Goal: Book appointment/travel/reservation

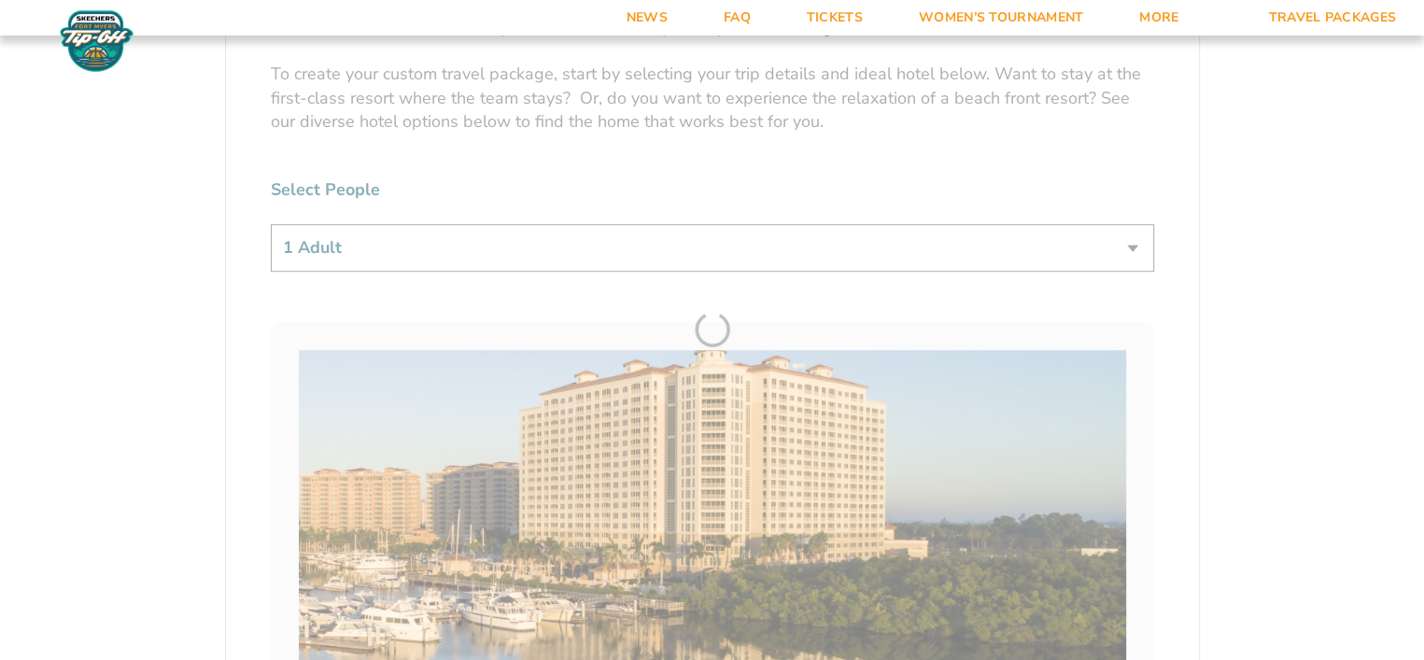
scroll to position [1125, 0]
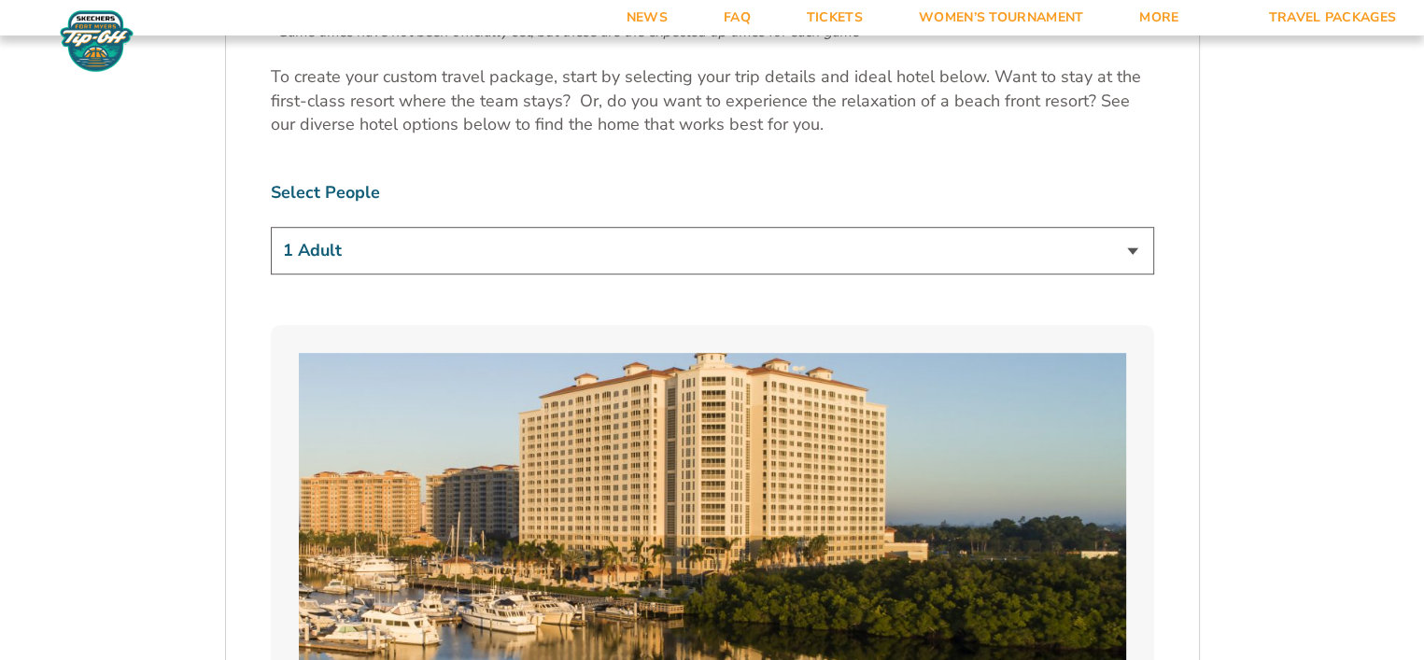
click at [1128, 248] on select "1 Adult 2 Adults 3 Adults 4 Adults 2 Adults + 1 Child 2 Adults + 2 Children 2 A…" at bounding box center [713, 251] width 884 height 48
select select "2 Adults + 2 Children"
click at [271, 227] on select "1 Adult 2 Adults 3 Adults 4 Adults 2 Adults + 1 Child 2 Adults + 2 Children 2 A…" at bounding box center [713, 251] width 884 height 48
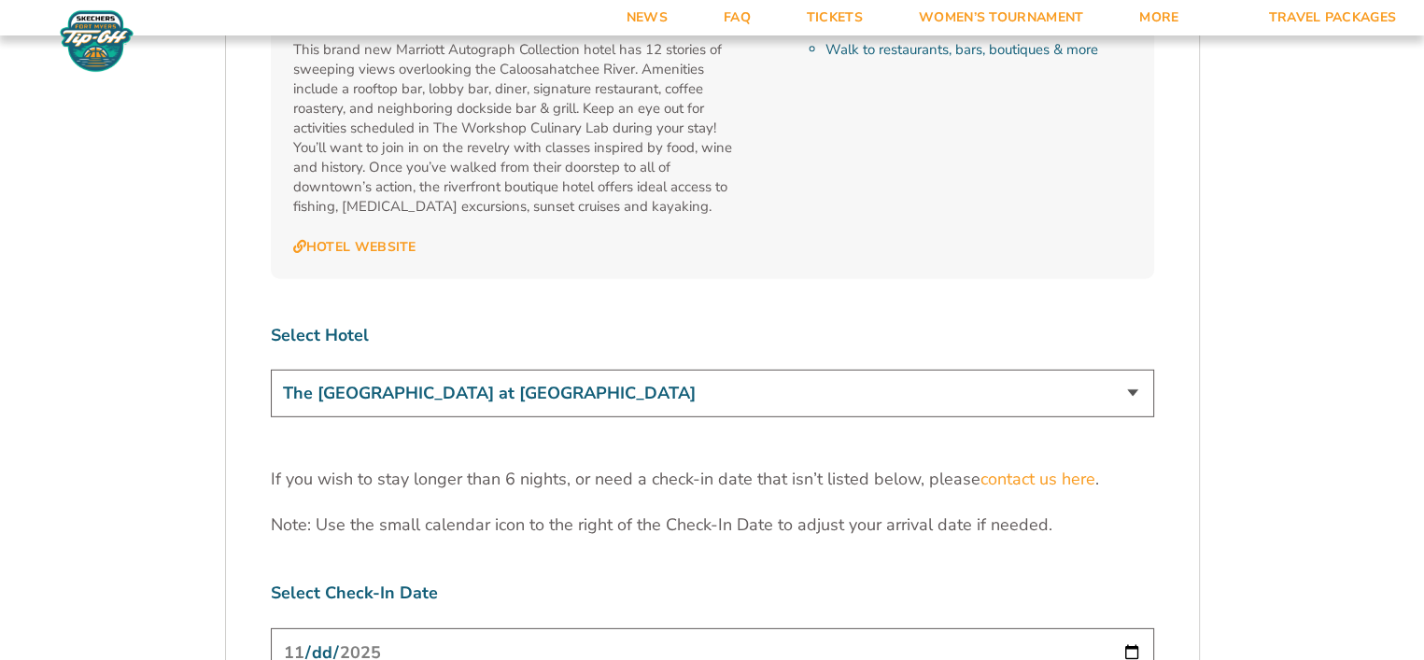
scroll to position [5531, 0]
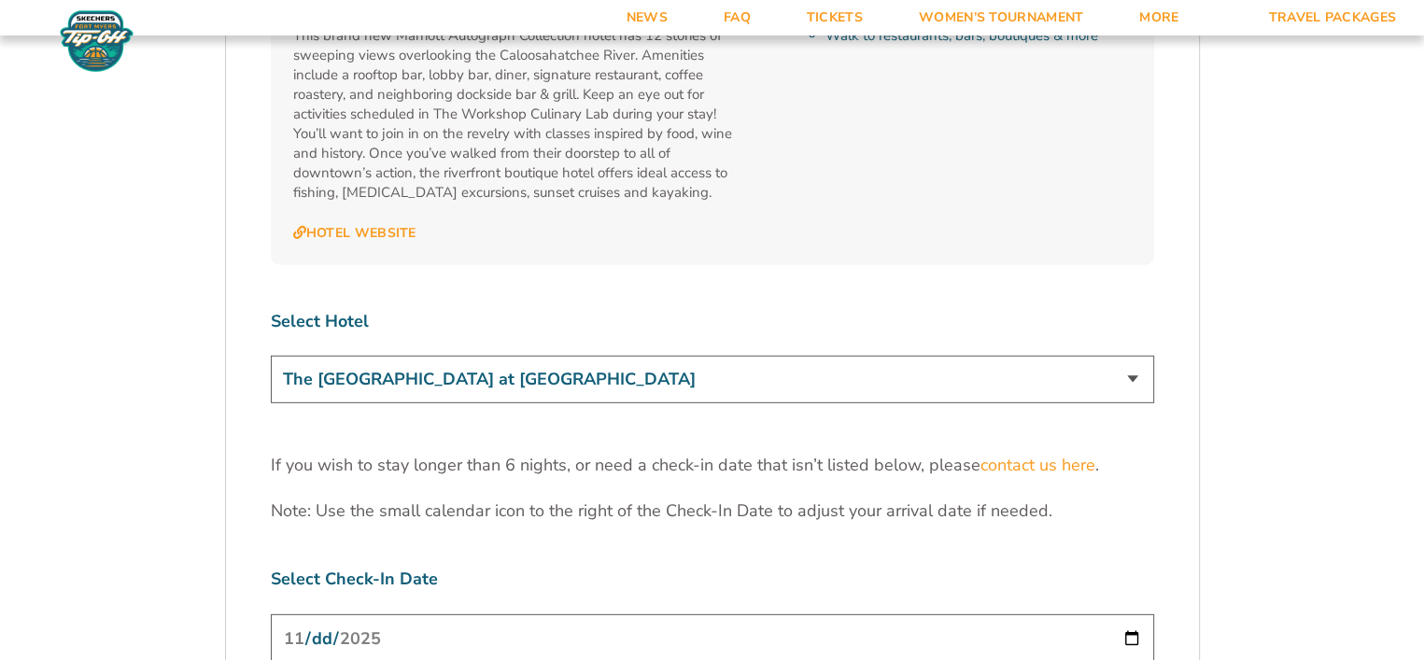
click at [1118, 356] on select "The [GEOGRAPHIC_DATA] at [GEOGRAPHIC_DATA] [GEOGRAPHIC_DATA] [GEOGRAPHIC_DATA],…" at bounding box center [713, 380] width 884 height 48
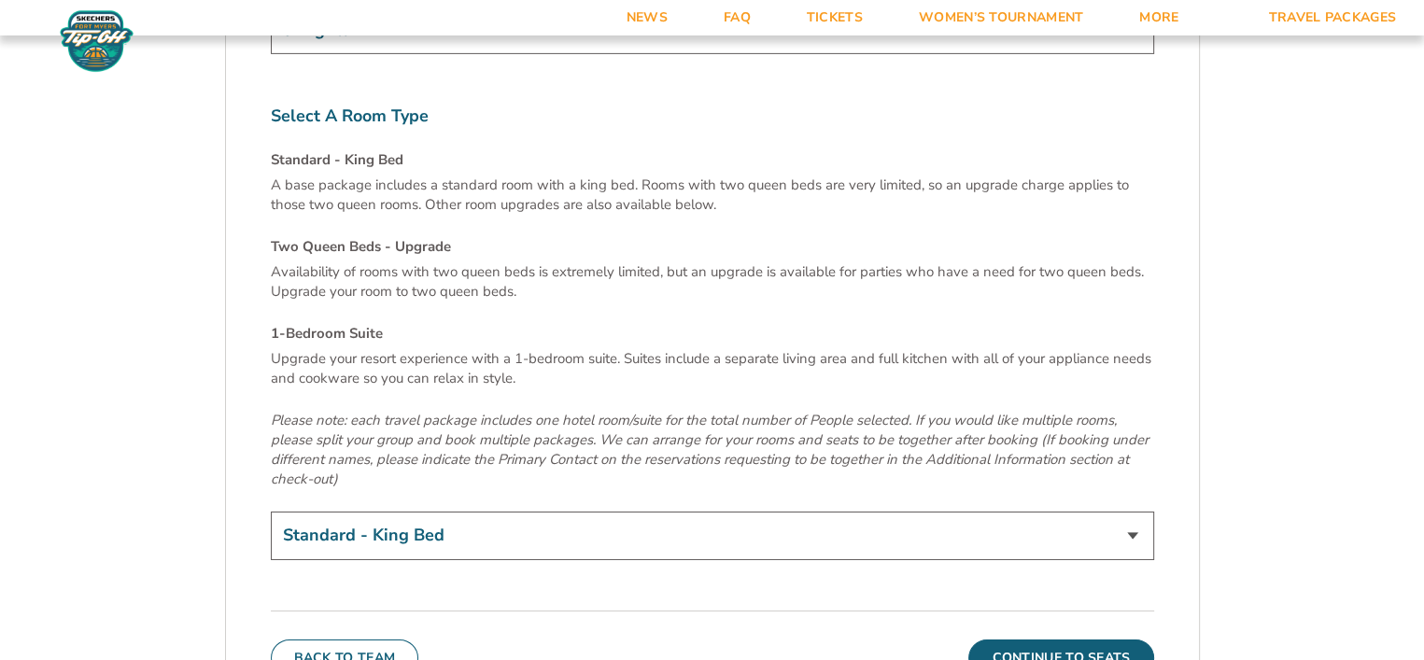
scroll to position [6549, 0]
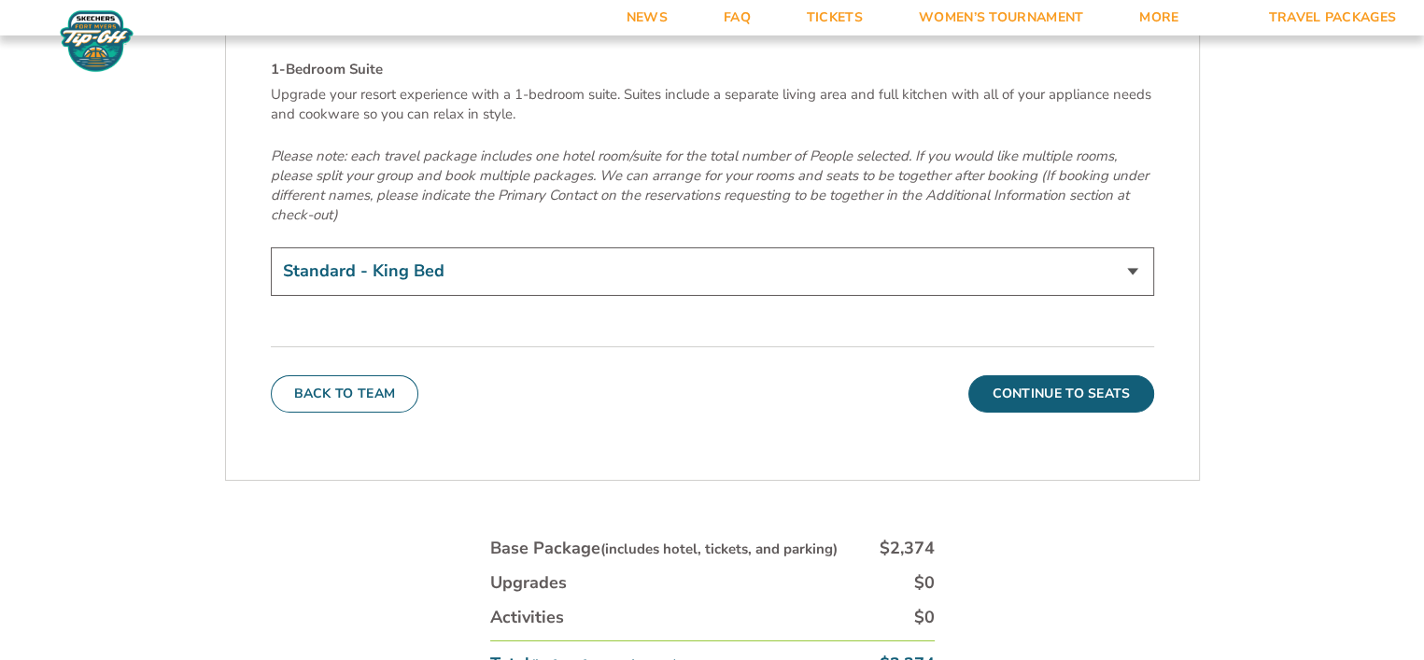
click at [1121, 248] on select "Standard - King Bed Two Queen Beds - Upgrade (+$15 per night) 1-Bedroom Suite (…" at bounding box center [713, 272] width 884 height 48
select select "Two Queen Beds - Upgrade"
click at [271, 248] on select "Standard - King Bed Two Queen Beds - Upgrade (+$15 per night) 1-Bedroom Suite (…" at bounding box center [713, 272] width 884 height 48
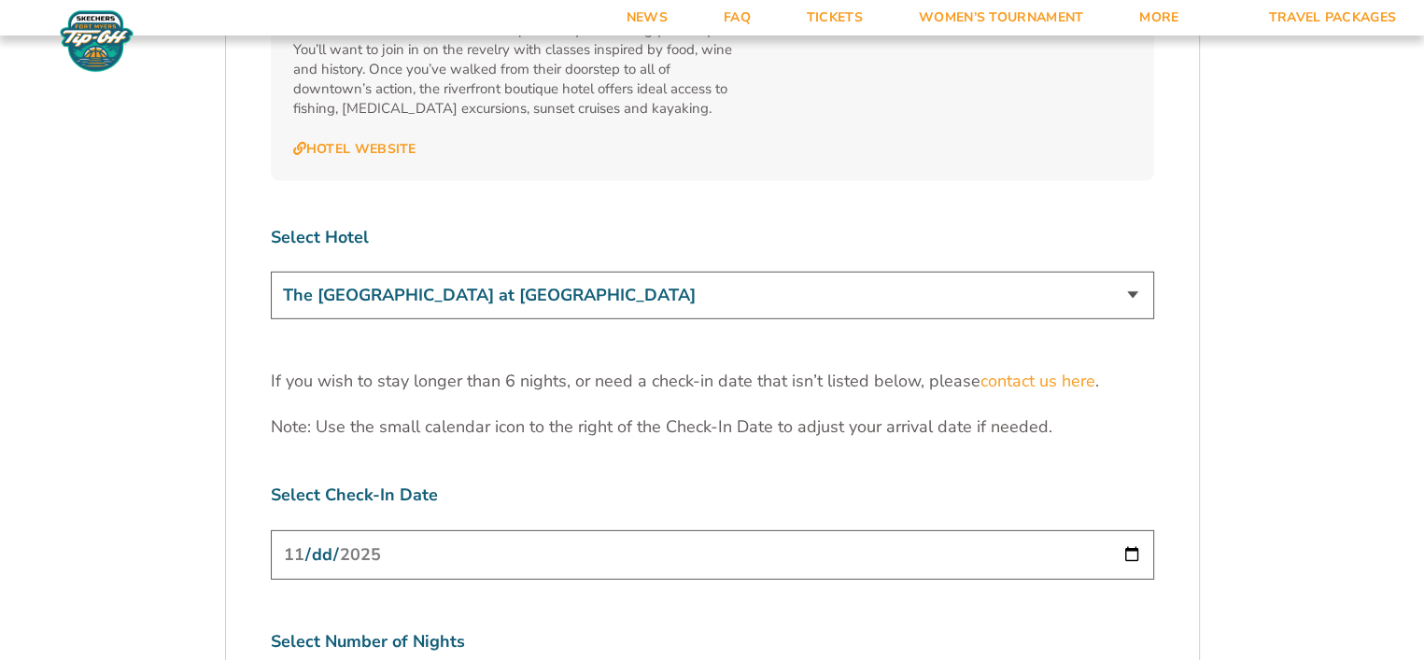
scroll to position [5615, 0]
click at [1107, 272] on select "The [GEOGRAPHIC_DATA] at [GEOGRAPHIC_DATA] [GEOGRAPHIC_DATA] [GEOGRAPHIC_DATA],…" at bounding box center [713, 296] width 884 height 48
click at [271, 272] on select "The [GEOGRAPHIC_DATA] at [GEOGRAPHIC_DATA] [GEOGRAPHIC_DATA] [GEOGRAPHIC_DATA],…" at bounding box center [713, 296] width 884 height 48
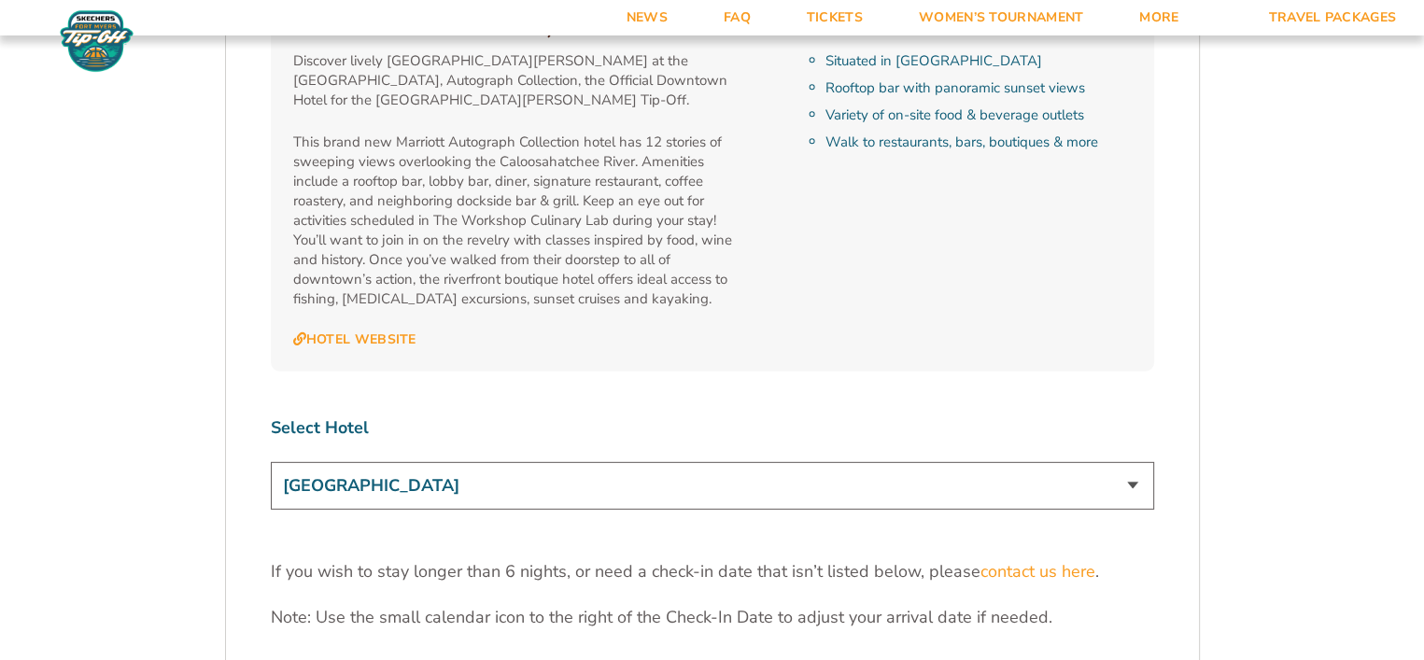
scroll to position [5425, 0]
click at [1104, 462] on select "The [GEOGRAPHIC_DATA] at [GEOGRAPHIC_DATA] [GEOGRAPHIC_DATA] [GEOGRAPHIC_DATA],…" at bounding box center [713, 486] width 884 height 48
click at [271, 462] on select "The [GEOGRAPHIC_DATA] at [GEOGRAPHIC_DATA] [GEOGRAPHIC_DATA] [GEOGRAPHIC_DATA],…" at bounding box center [713, 486] width 884 height 48
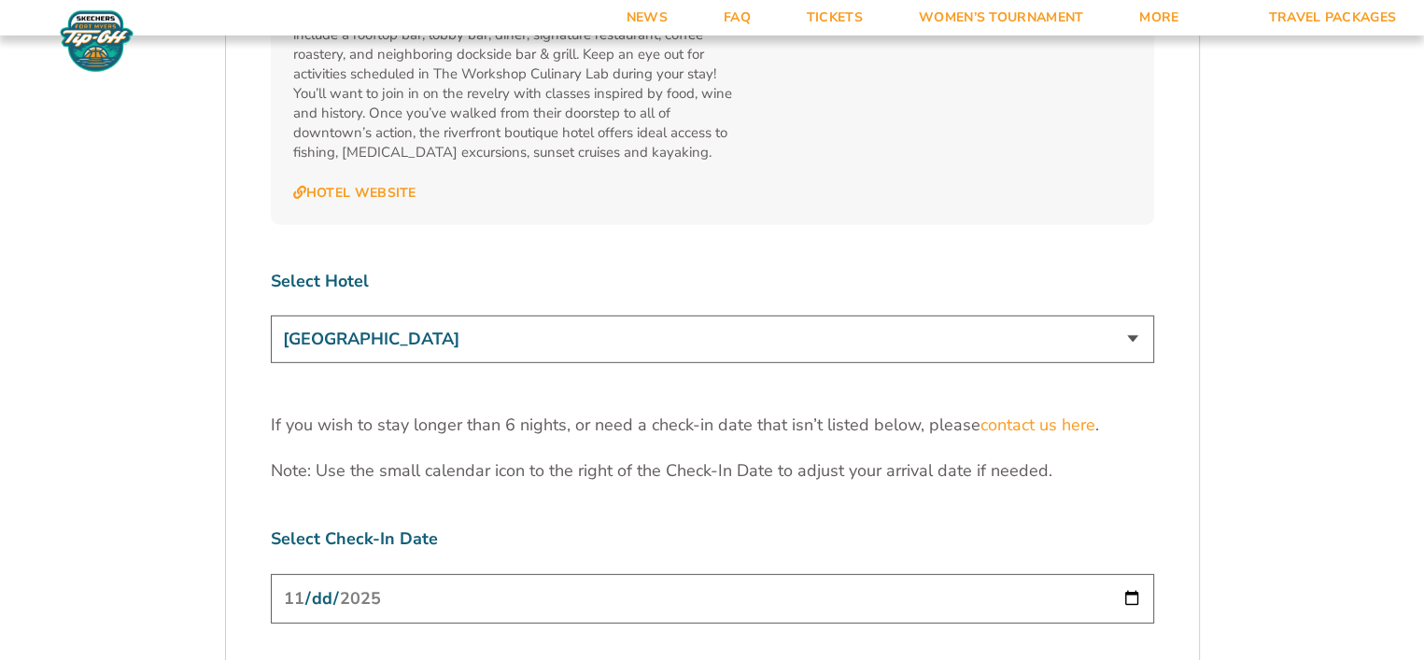
scroll to position [5526, 0]
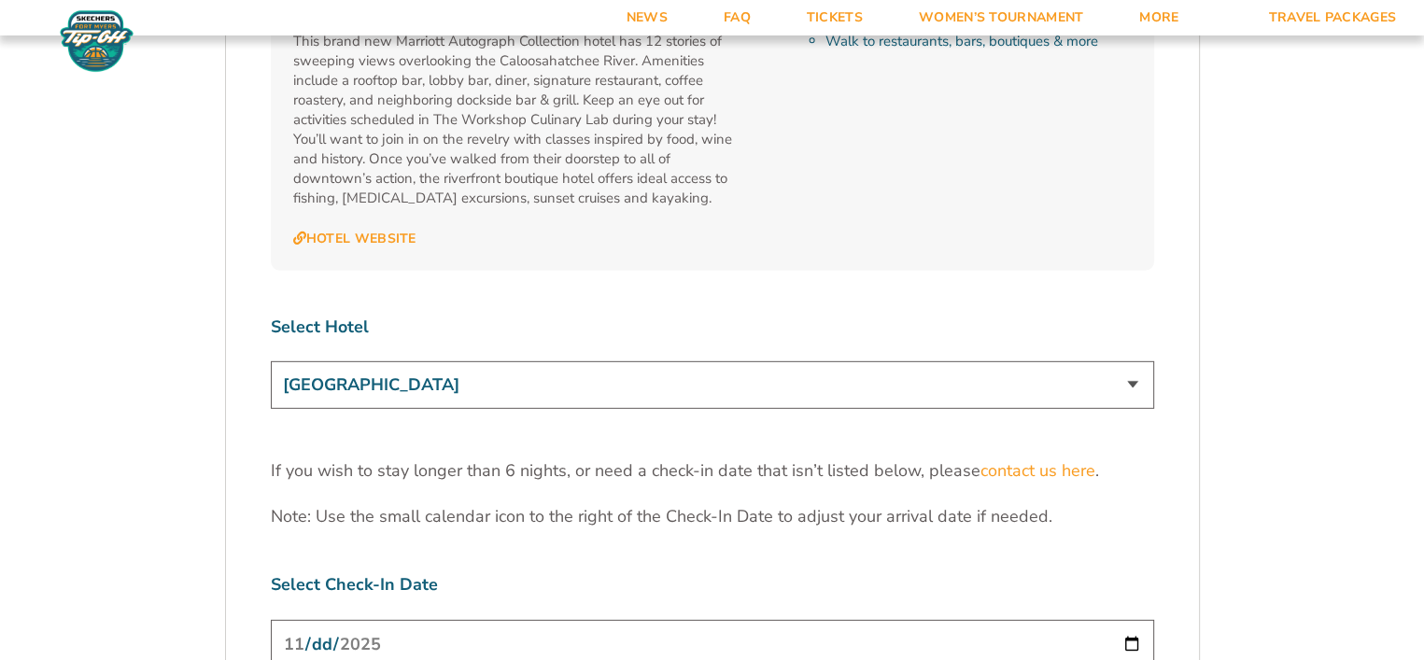
click at [1126, 361] on select "The [GEOGRAPHIC_DATA] at [GEOGRAPHIC_DATA] [GEOGRAPHIC_DATA] [GEOGRAPHIC_DATA],…" at bounding box center [713, 385] width 884 height 48
click at [271, 361] on select "The [GEOGRAPHIC_DATA] at [GEOGRAPHIC_DATA] [GEOGRAPHIC_DATA] [GEOGRAPHIC_DATA],…" at bounding box center [713, 385] width 884 height 48
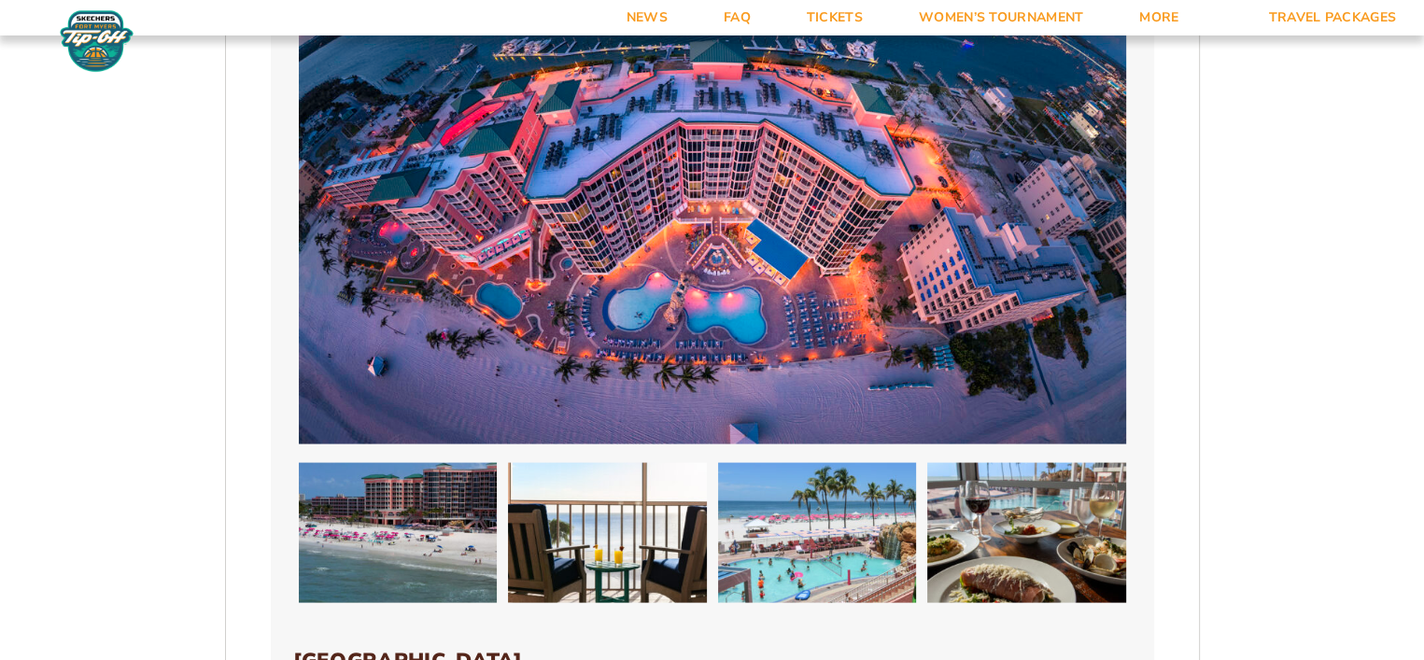
scroll to position [3723, 0]
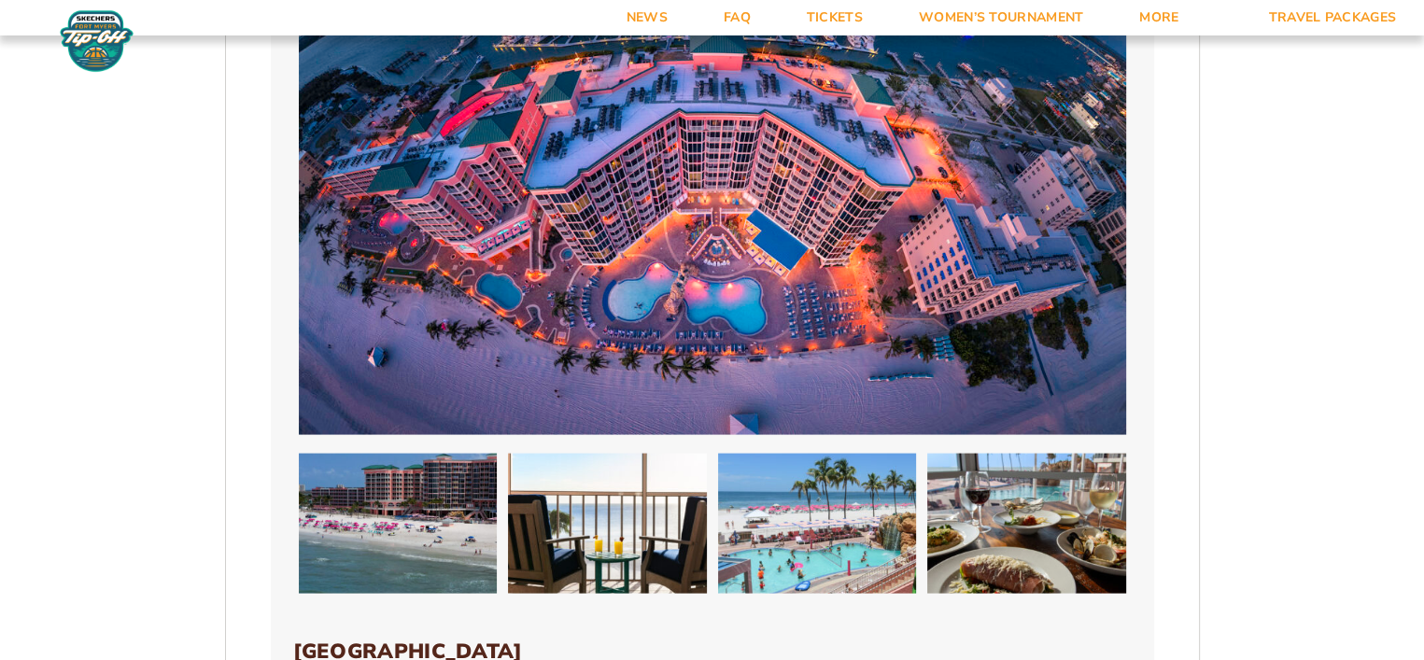
click at [872, 454] on img at bounding box center [817, 524] width 199 height 140
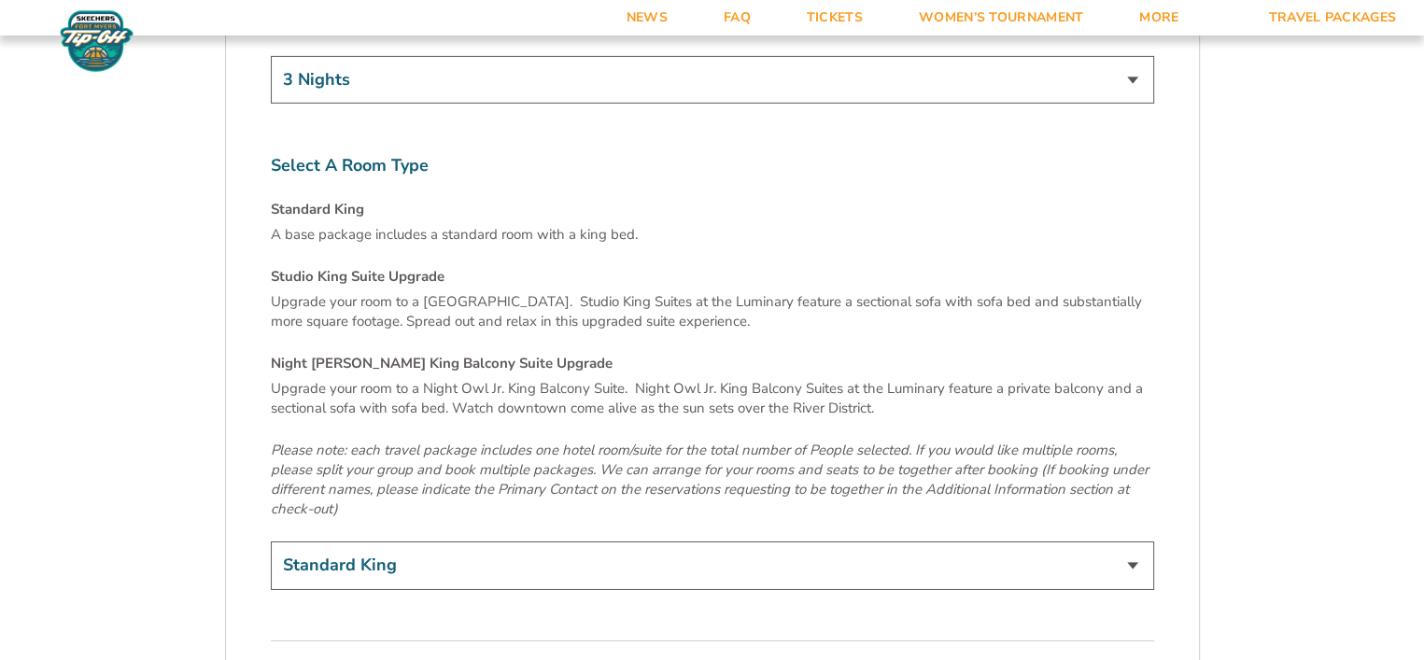
scroll to position [6235, 0]
click at [1108, 543] on select "Standard King Studio King Suite Upgrade (+$120 per night) Night Owl Jr. King Ba…" at bounding box center [713, 567] width 884 height 48
click at [1120, 543] on select "Standard King Studio King Suite Upgrade (+$120 per night) Night Owl Jr. King Ba…" at bounding box center [713, 567] width 884 height 48
click at [1110, 543] on select "Standard King Studio King Suite Upgrade (+$120 per night) Night Owl Jr. King Ba…" at bounding box center [713, 567] width 884 height 48
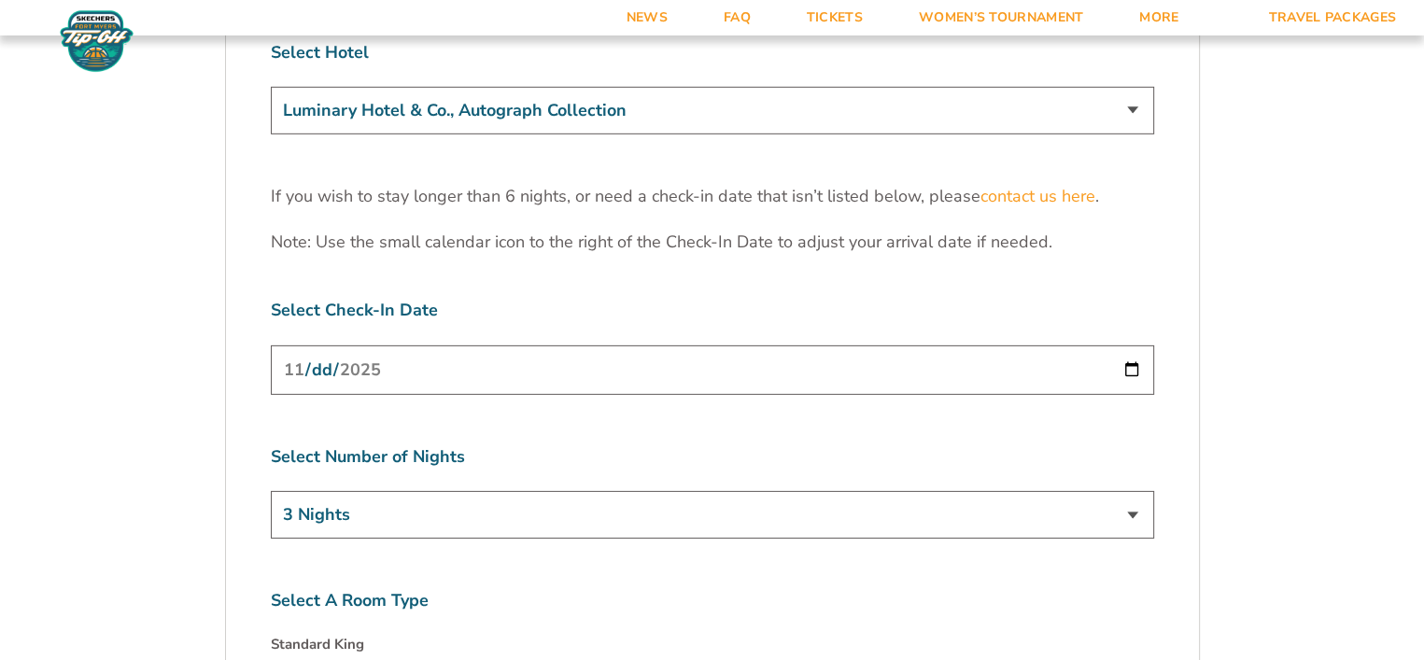
scroll to position [5705, 0]
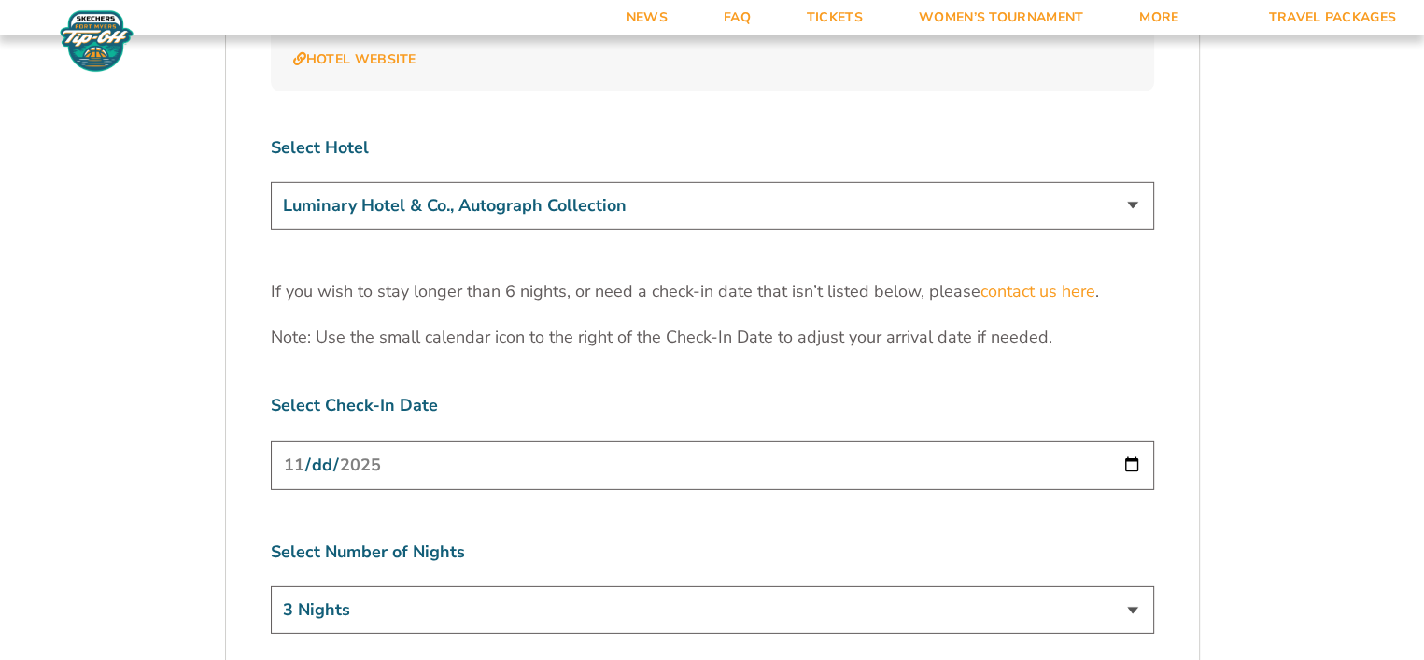
click at [882, 182] on select "The [GEOGRAPHIC_DATA] at [GEOGRAPHIC_DATA] [GEOGRAPHIC_DATA] [GEOGRAPHIC_DATA],…" at bounding box center [713, 206] width 884 height 48
select select "18749"
click at [271, 182] on select "The [GEOGRAPHIC_DATA] at [GEOGRAPHIC_DATA] [GEOGRAPHIC_DATA] [GEOGRAPHIC_DATA],…" at bounding box center [713, 206] width 884 height 48
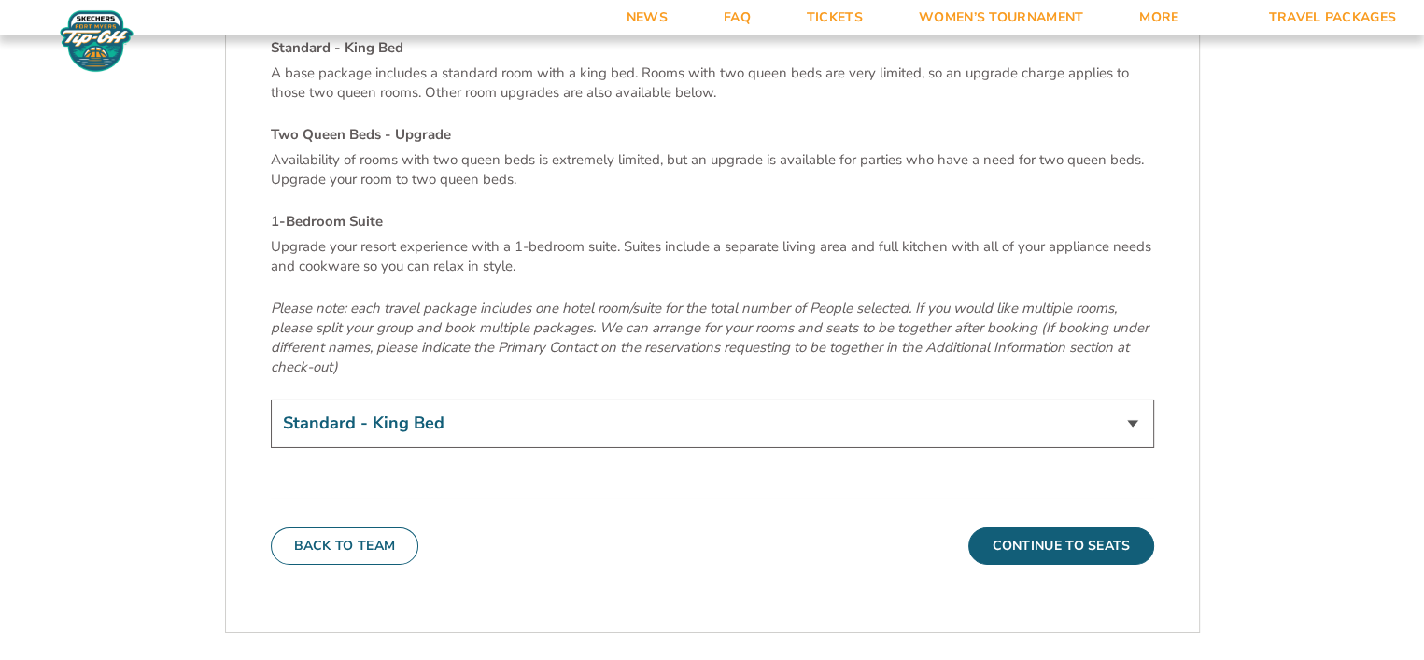
scroll to position [6393, 0]
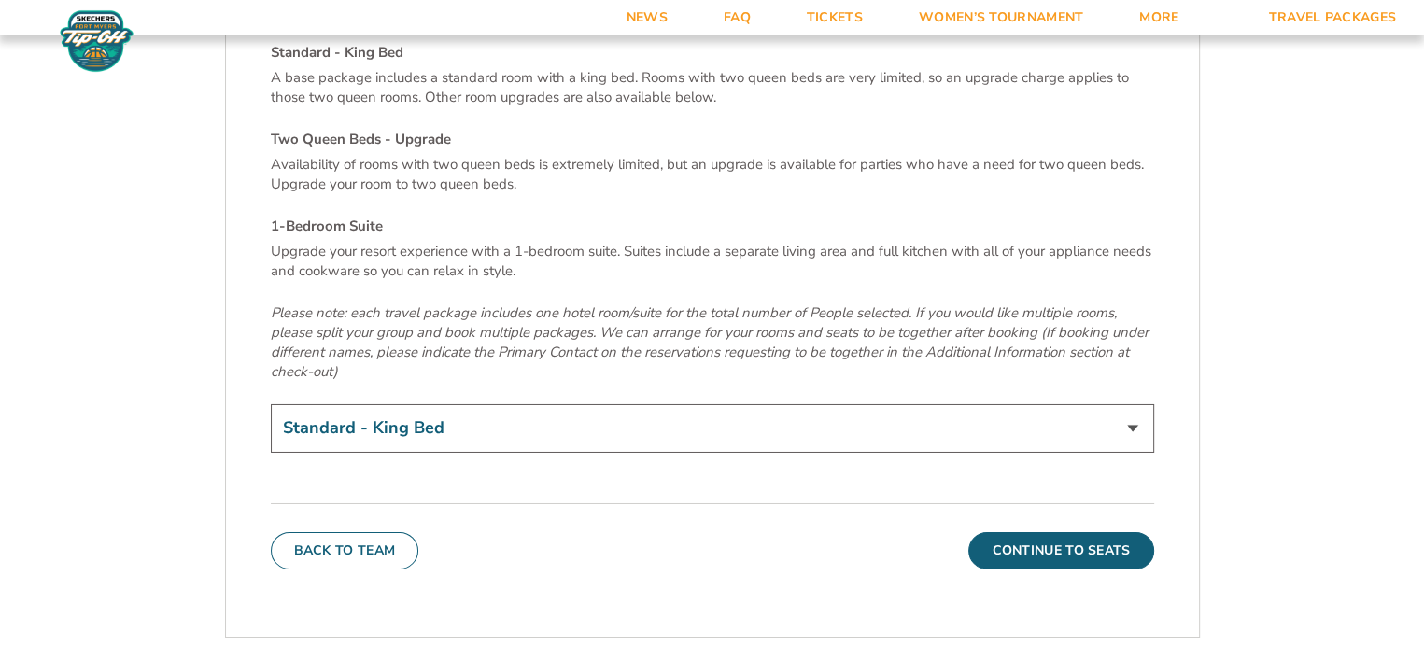
click at [736, 404] on select "Standard - King Bed Two Queen Beds - Upgrade (+$15 per night) 1-Bedroom Suite (…" at bounding box center [713, 428] width 884 height 48
select select "Two Queen Beds - Upgrade"
click at [271, 404] on select "Standard - King Bed Two Queen Beds - Upgrade (+$15 per night) 1-Bedroom Suite (…" at bounding box center [713, 428] width 884 height 48
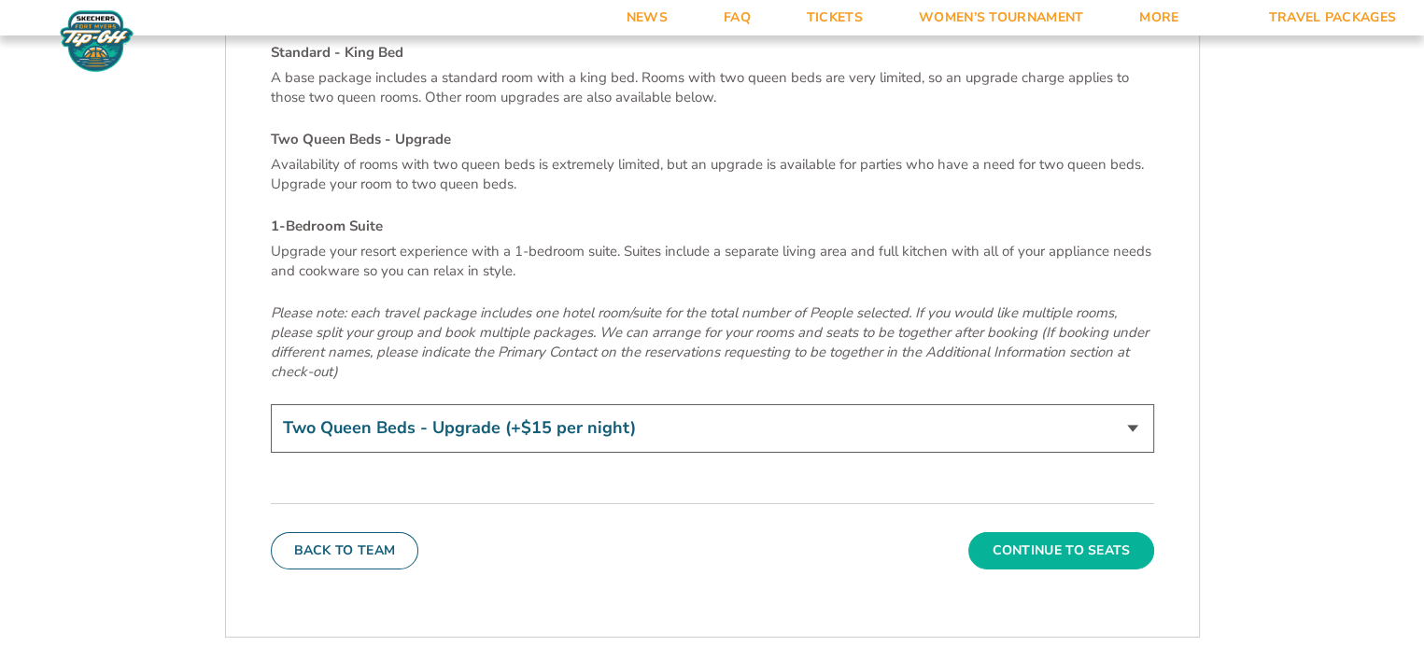
click at [1121, 532] on button "Continue To Seats" at bounding box center [1061, 550] width 185 height 37
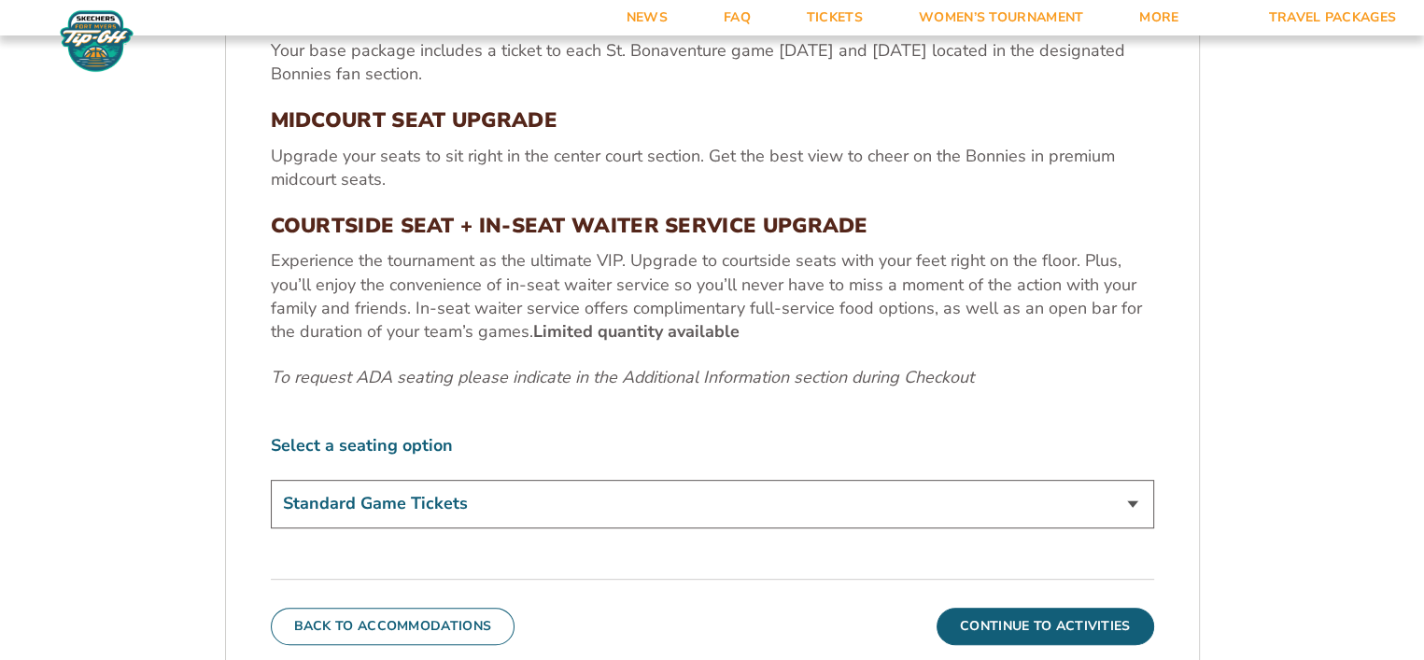
scroll to position [722, 0]
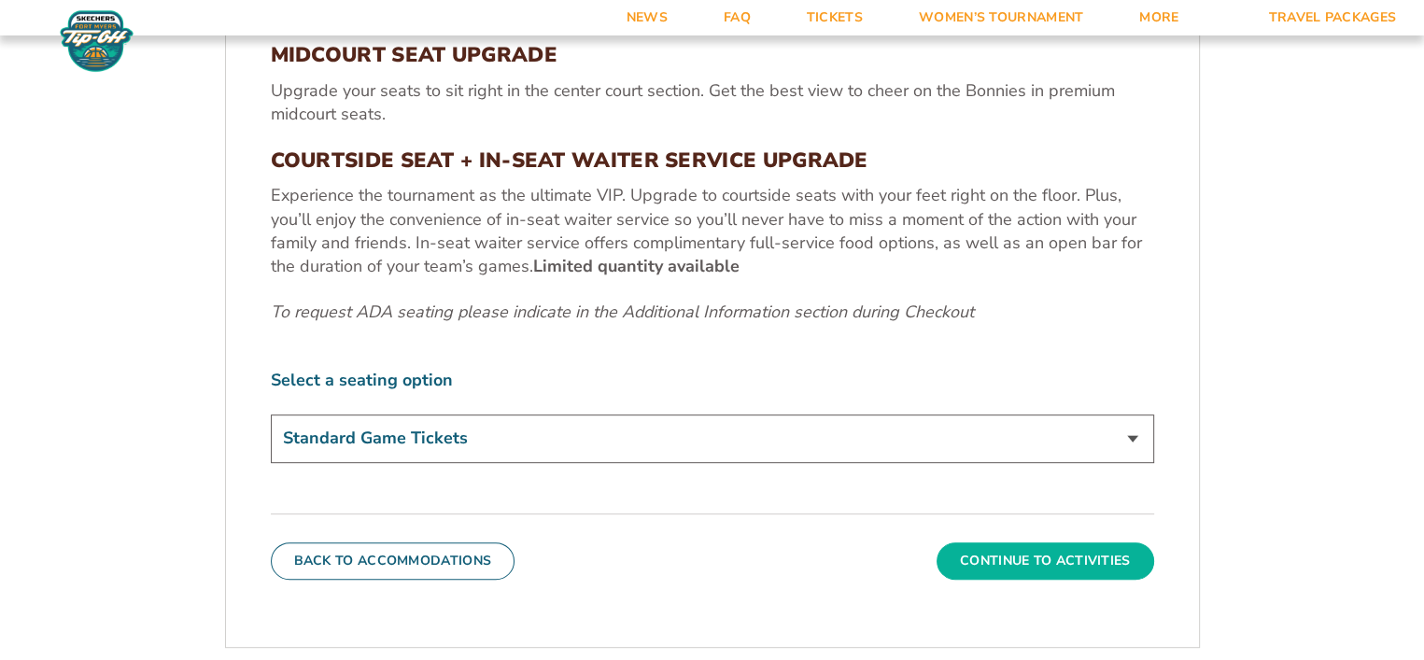
click at [1124, 574] on button "Continue To Activities" at bounding box center [1046, 561] width 218 height 37
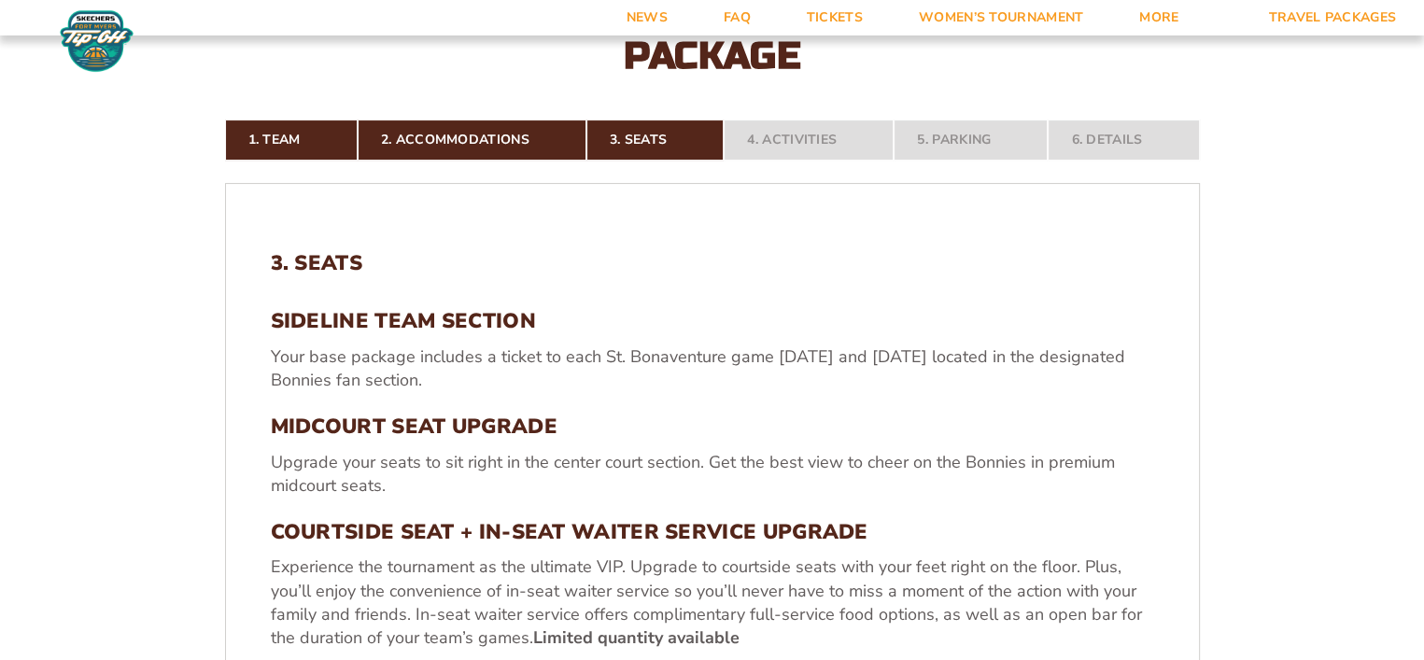
scroll to position [311, 0]
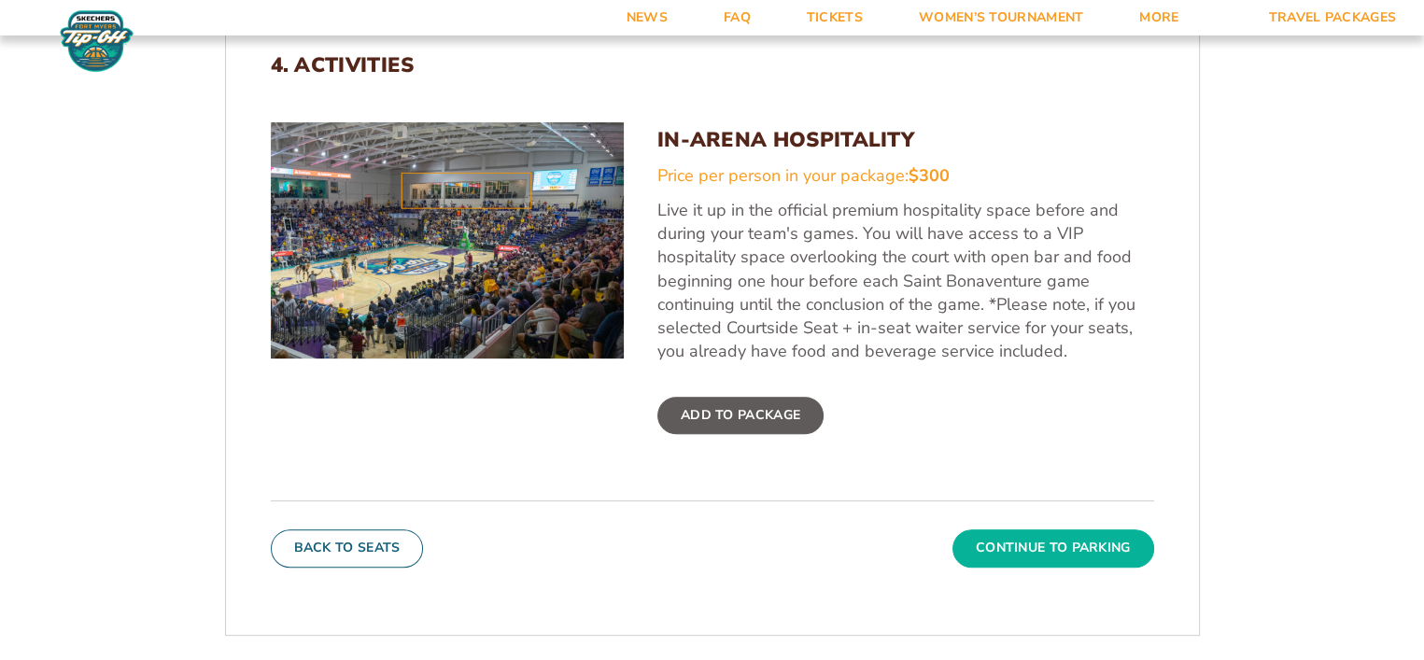
click at [1125, 543] on button "Continue To Parking" at bounding box center [1054, 548] width 202 height 37
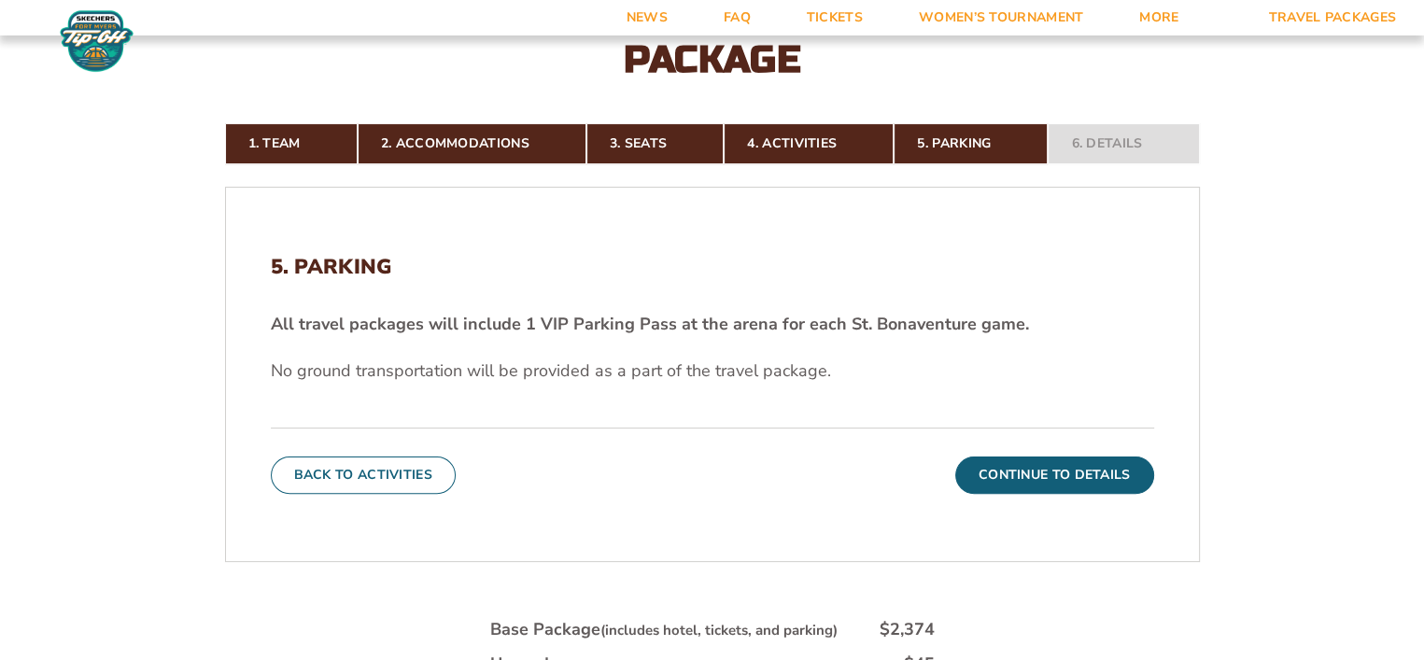
scroll to position [417, 0]
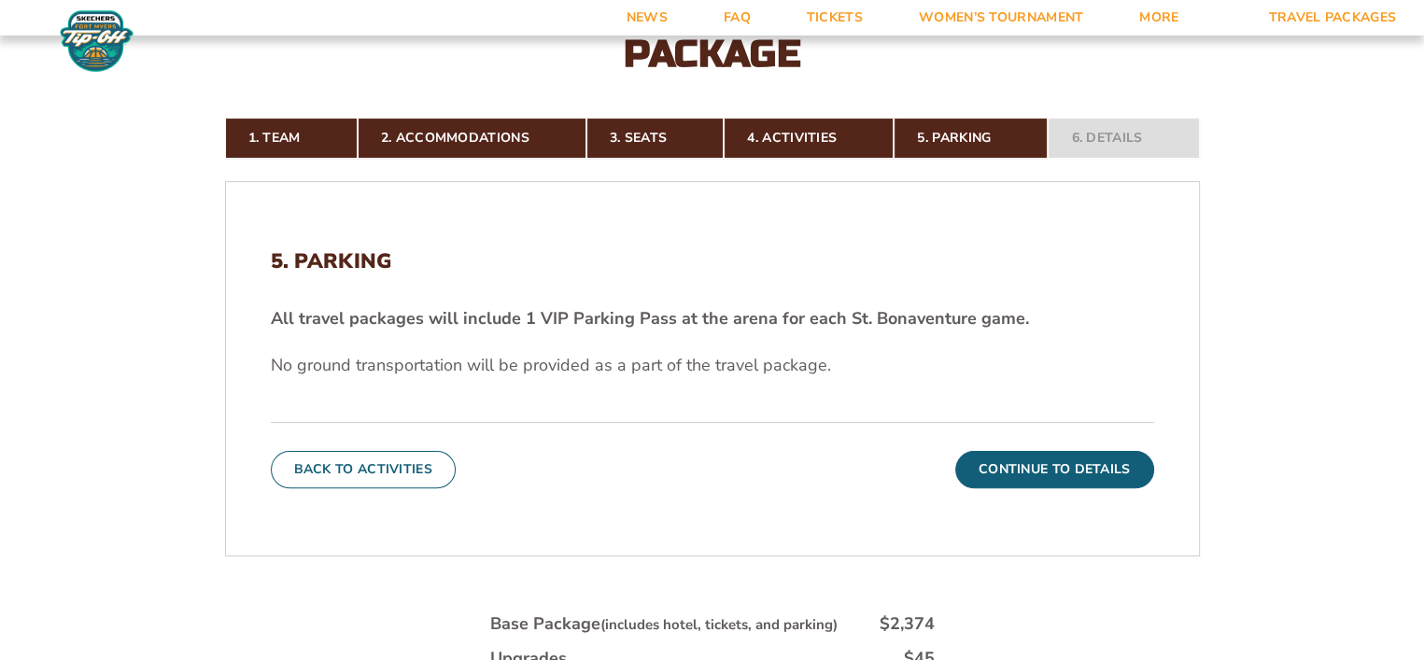
click at [1161, 495] on div "5. Parking All travel packages will include 1 VIP Parking Pass at the arena for…" at bounding box center [712, 369] width 973 height 329
click at [1116, 473] on button "Continue To Details" at bounding box center [1055, 469] width 199 height 37
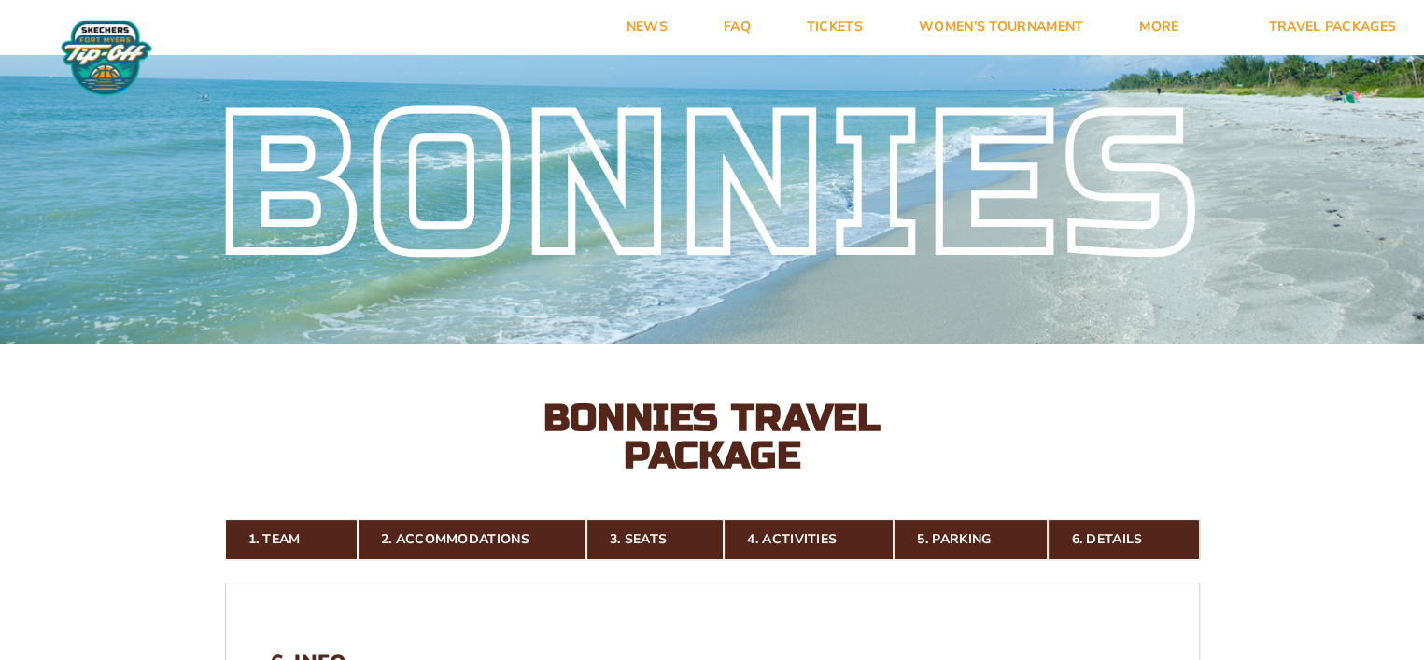
scroll to position [0, 0]
